Goal: Task Accomplishment & Management: Use online tool/utility

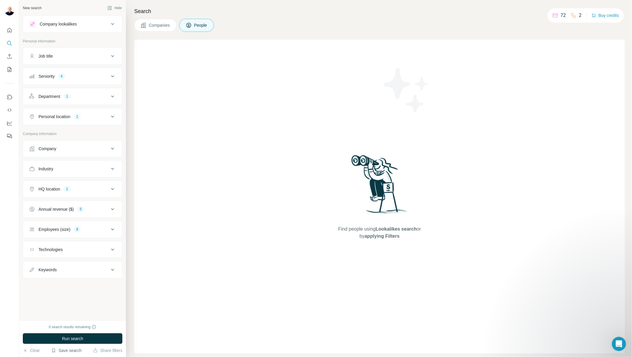
click at [66, 350] on button "Save search" at bounding box center [66, 350] width 30 height 6
click at [81, 341] on div "View my saved searches" at bounding box center [83, 340] width 63 height 12
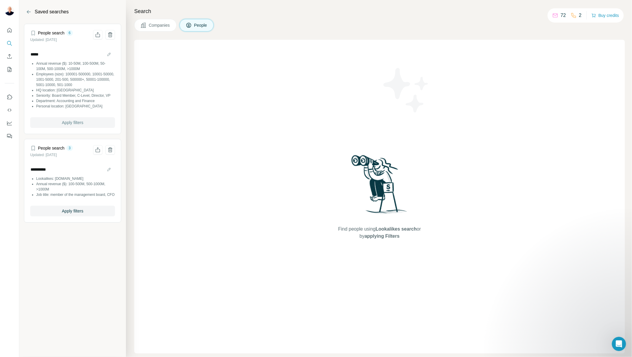
click at [75, 122] on span "Apply filters" at bounding box center [72, 122] width 21 height 6
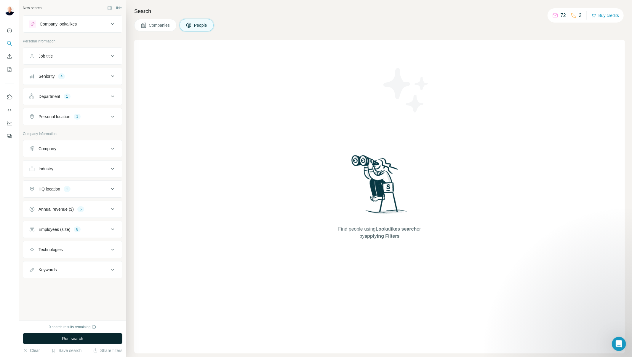
click at [78, 337] on span "Run search" at bounding box center [72, 338] width 21 height 6
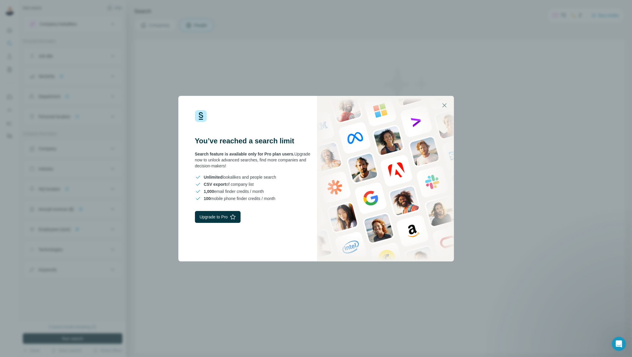
drag, startPoint x: 209, startPoint y: 157, endPoint x: 283, endPoint y: 176, distance: 76.0
click at [283, 176] on div "You’ve reached a search limit Search feature is available only for Pro plan use…" at bounding box center [247, 178] width 138 height 165
click at [250, 231] on div "You’ve reached a search limit Search feature is available only for Pro plan use…" at bounding box center [247, 178] width 138 height 165
click at [445, 103] on icon "button" at bounding box center [444, 105] width 7 height 7
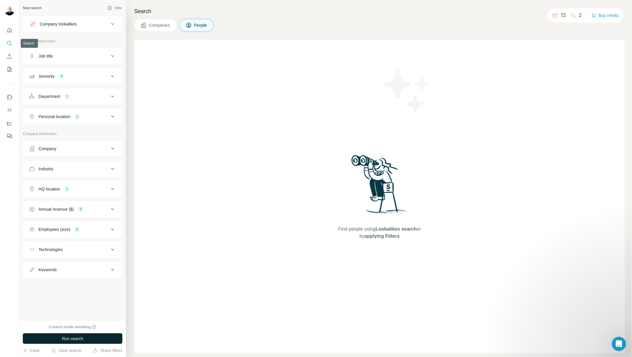
click at [10, 43] on icon "Search" at bounding box center [10, 43] width 6 height 6
click at [43, 25] on div "Company lookalikes" at bounding box center [58, 24] width 37 height 6
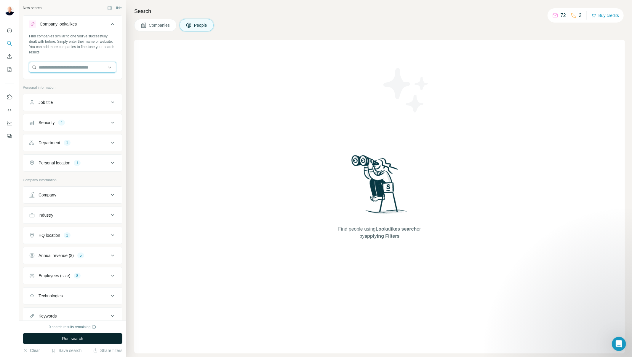
click at [66, 69] on input "text" at bounding box center [72, 67] width 87 height 11
click at [66, 80] on div "Type to search" at bounding box center [70, 81] width 79 height 12
click at [12, 43] on icon "Search" at bounding box center [10, 43] width 6 height 6
click at [11, 32] on icon "Quick start" at bounding box center [10, 30] width 6 height 6
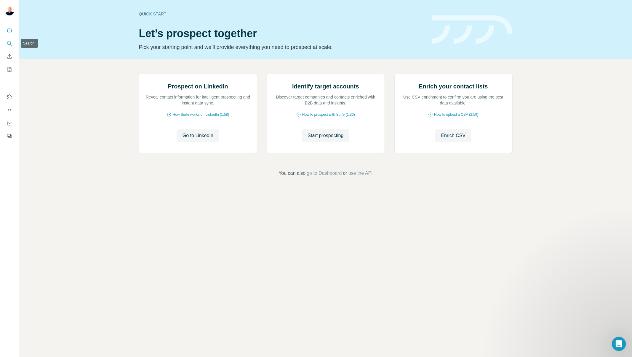
click at [11, 45] on icon "Search" at bounding box center [11, 45] width 2 height 2
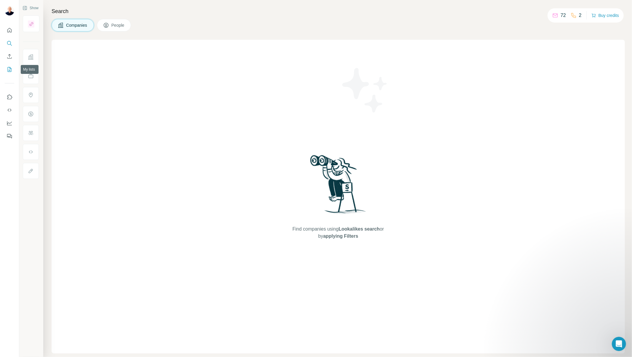
click at [5, 71] on button "My lists" at bounding box center [9, 69] width 9 height 11
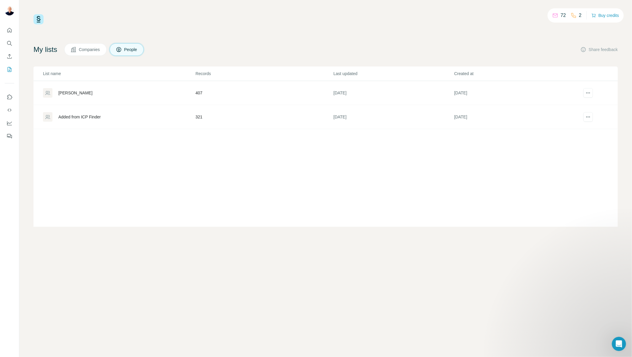
click at [220, 91] on td "407" at bounding box center [264, 93] width 138 height 24
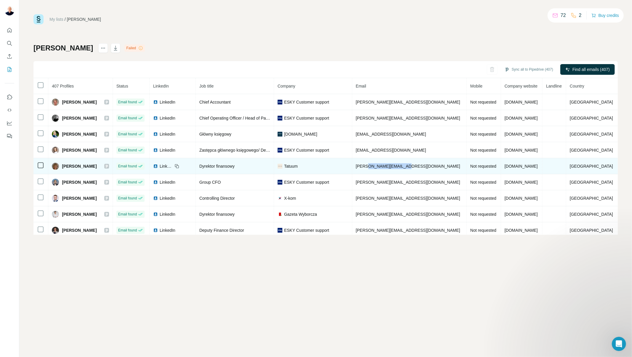
drag, startPoint x: 444, startPoint y: 165, endPoint x: 389, endPoint y: 168, distance: 54.6
click at [389, 168] on td "[PERSON_NAME][EMAIL_ADDRESS][DOMAIN_NAME]" at bounding box center [410, 166] width 115 height 16
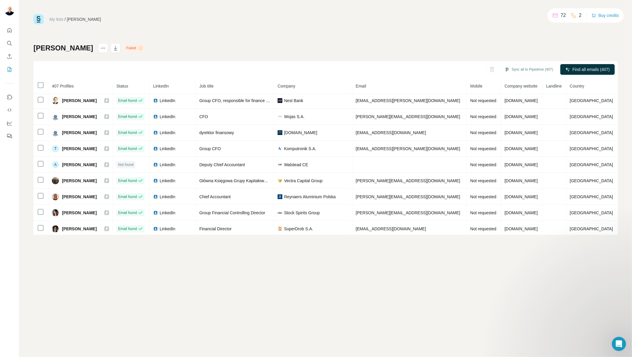
scroll to position [184, 0]
